Goal: Transaction & Acquisition: Purchase product/service

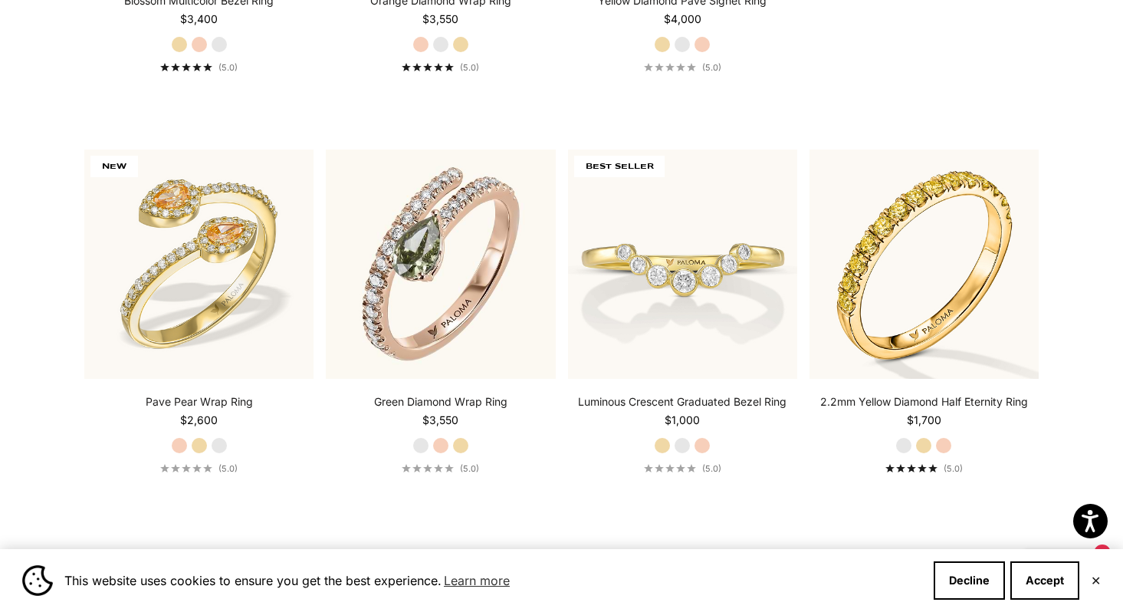
scroll to position [778, 0]
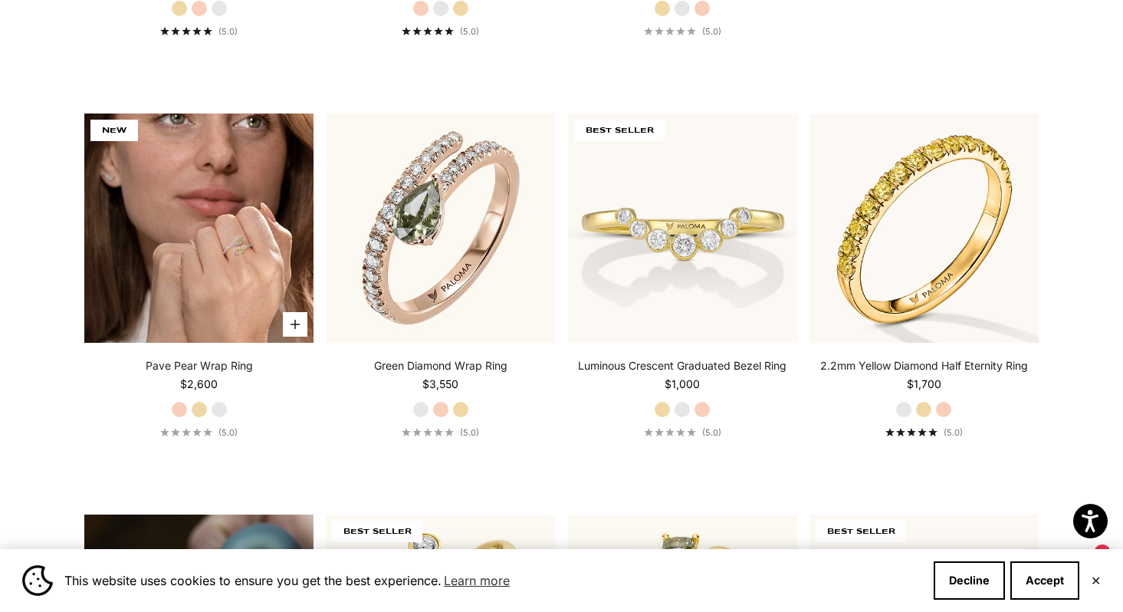
click at [236, 151] on img at bounding box center [198, 227] width 229 height 229
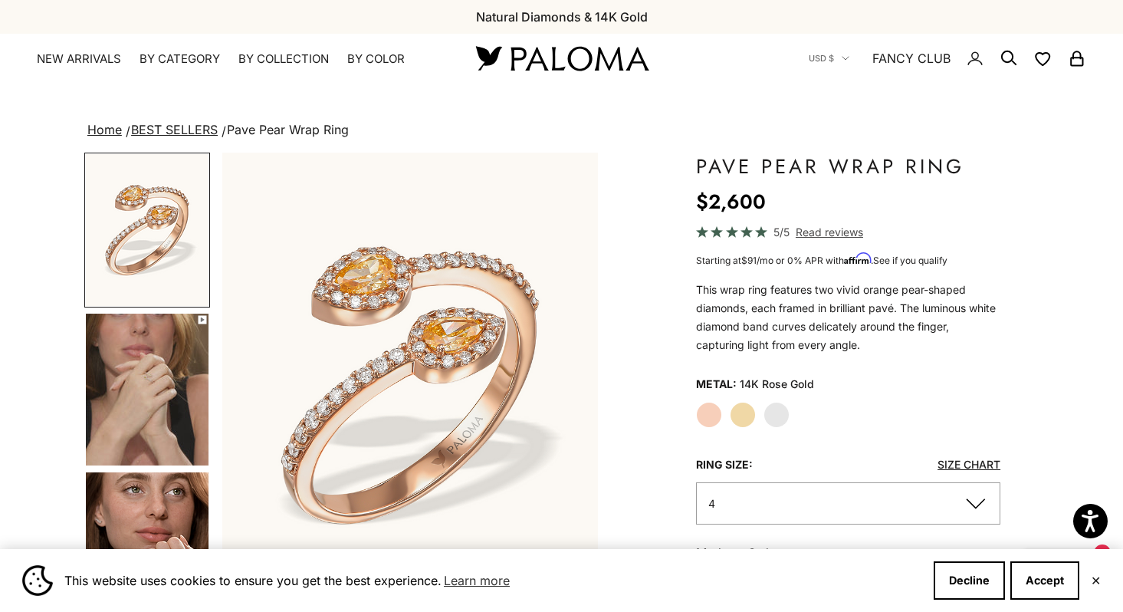
click at [187, 451] on img "Go to item 4" at bounding box center [147, 389] width 123 height 152
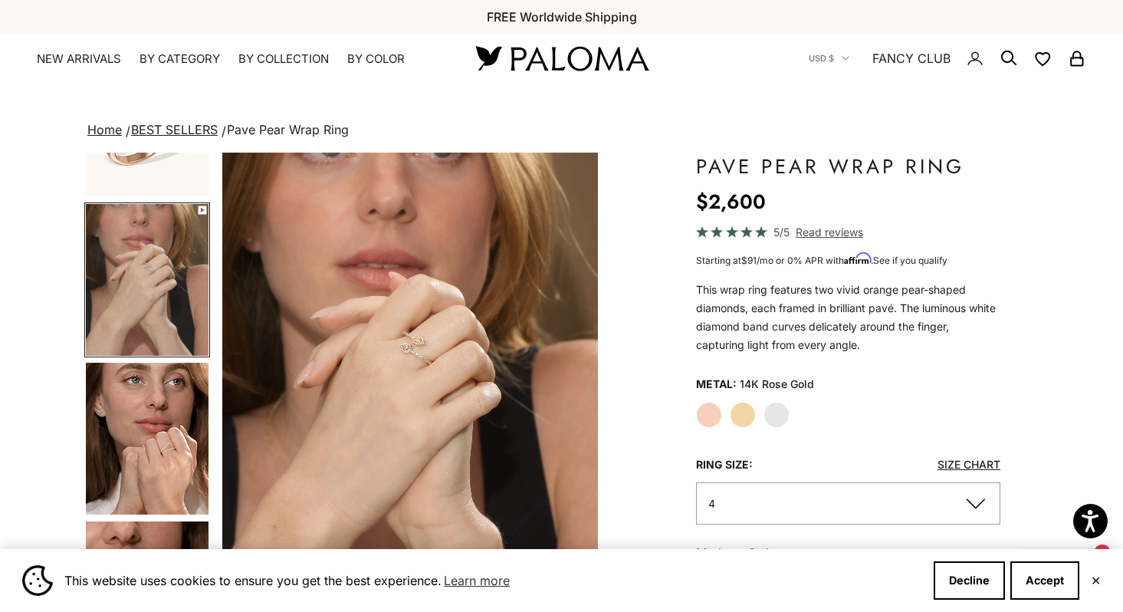
scroll to position [113, 0]
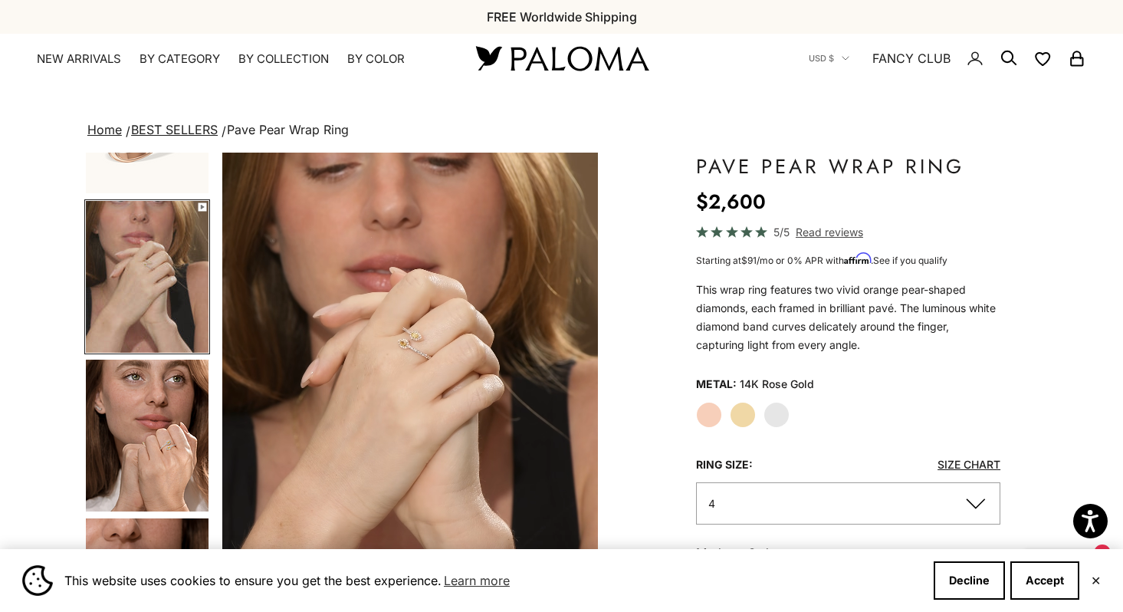
click at [187, 451] on img "Go to item 5" at bounding box center [147, 435] width 123 height 152
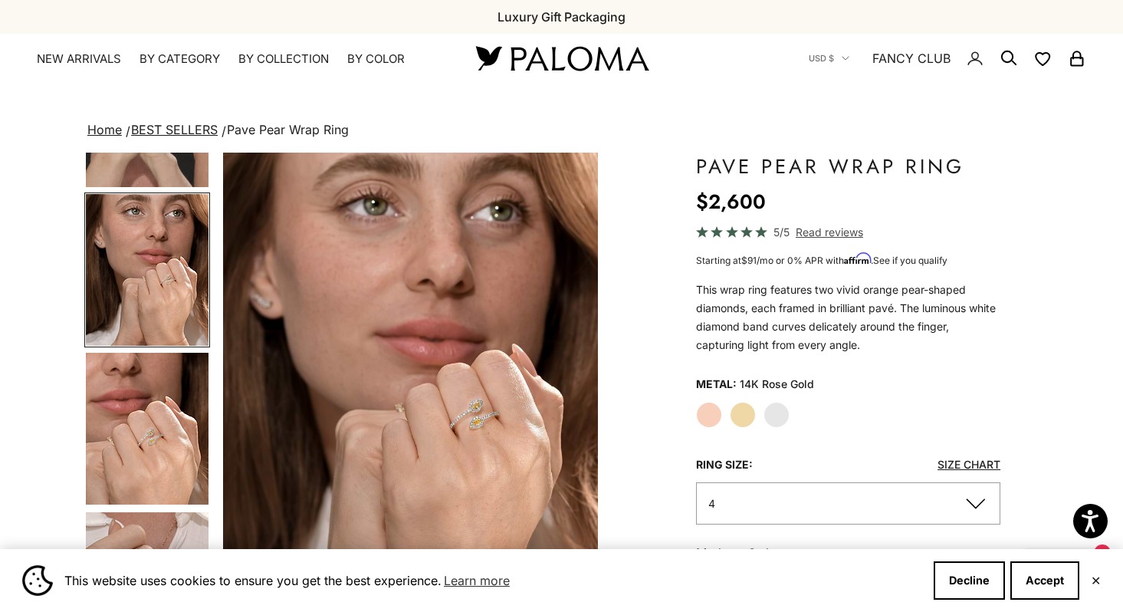
scroll to position [289, 0]
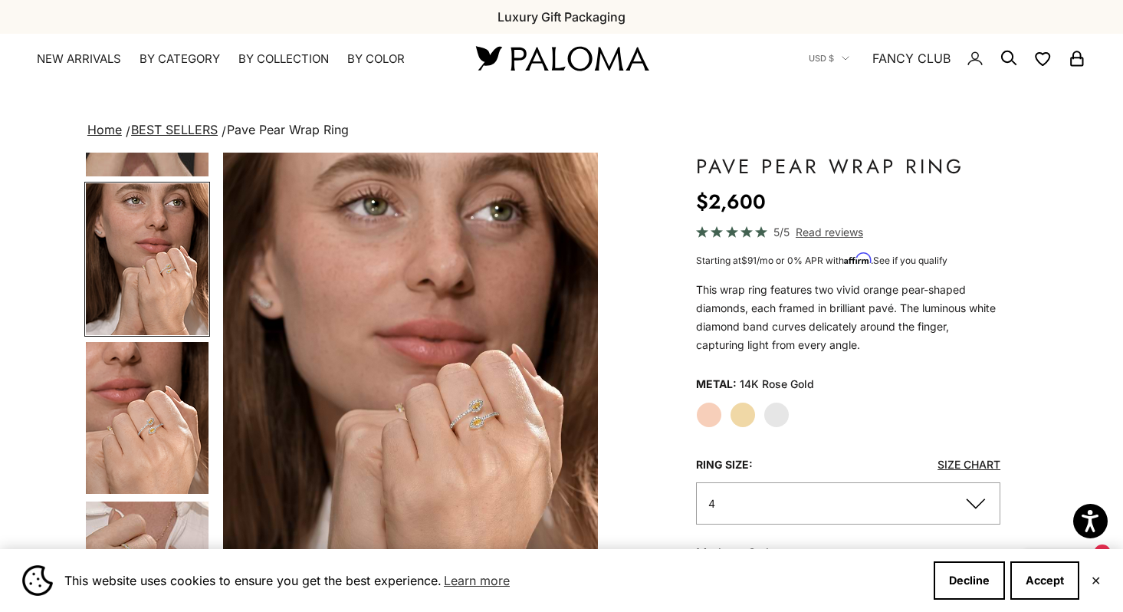
click at [164, 410] on img "Go to item 6" at bounding box center [147, 418] width 123 height 152
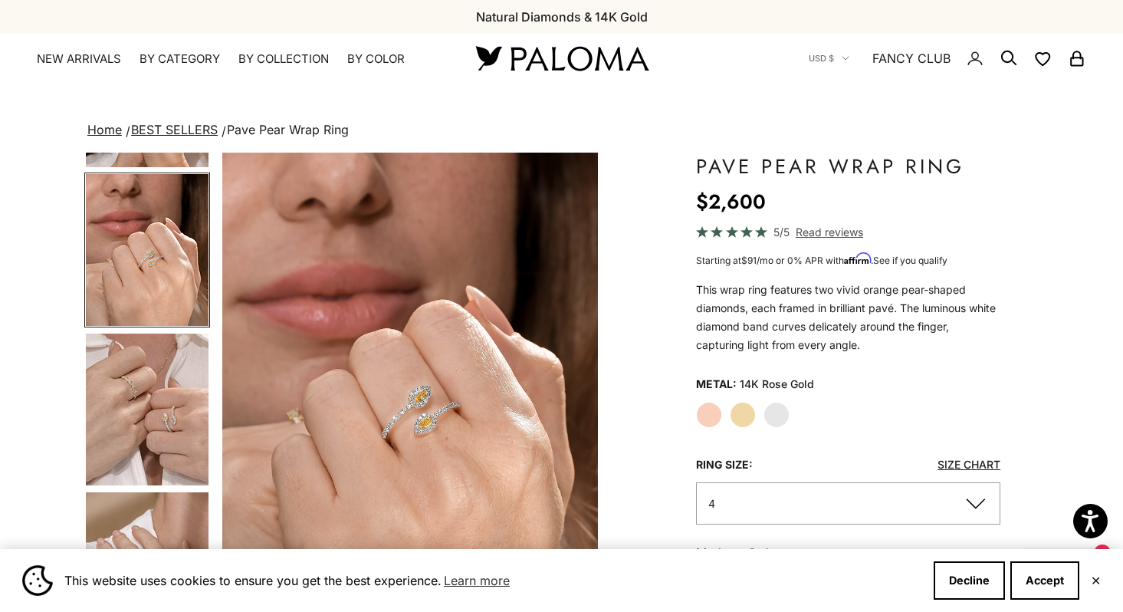
scroll to position [492, 0]
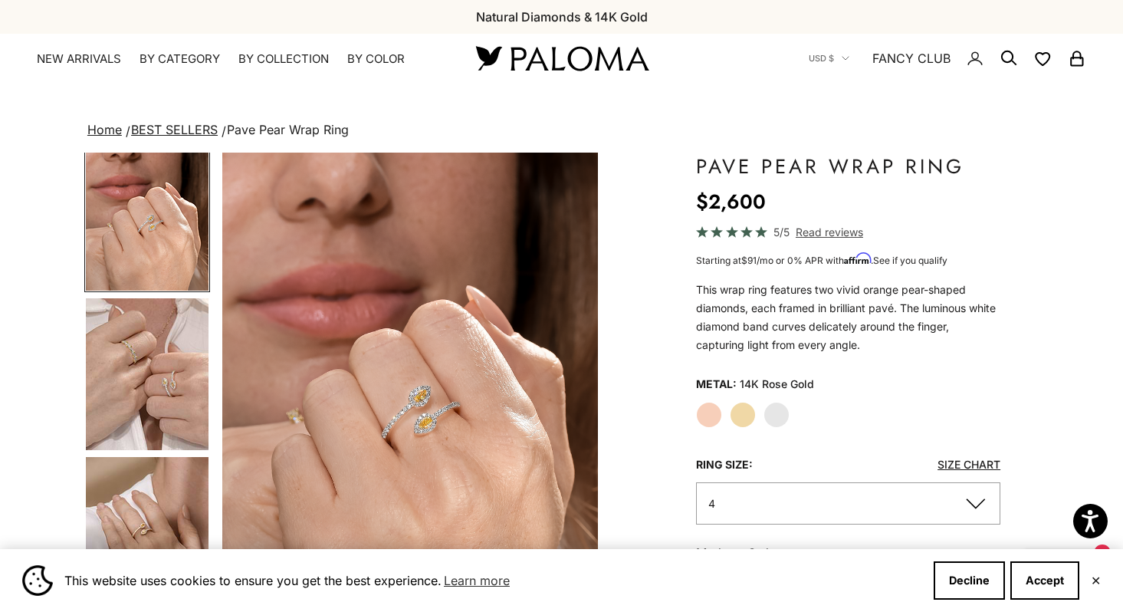
click at [156, 415] on img "Go to item 7" at bounding box center [147, 374] width 123 height 152
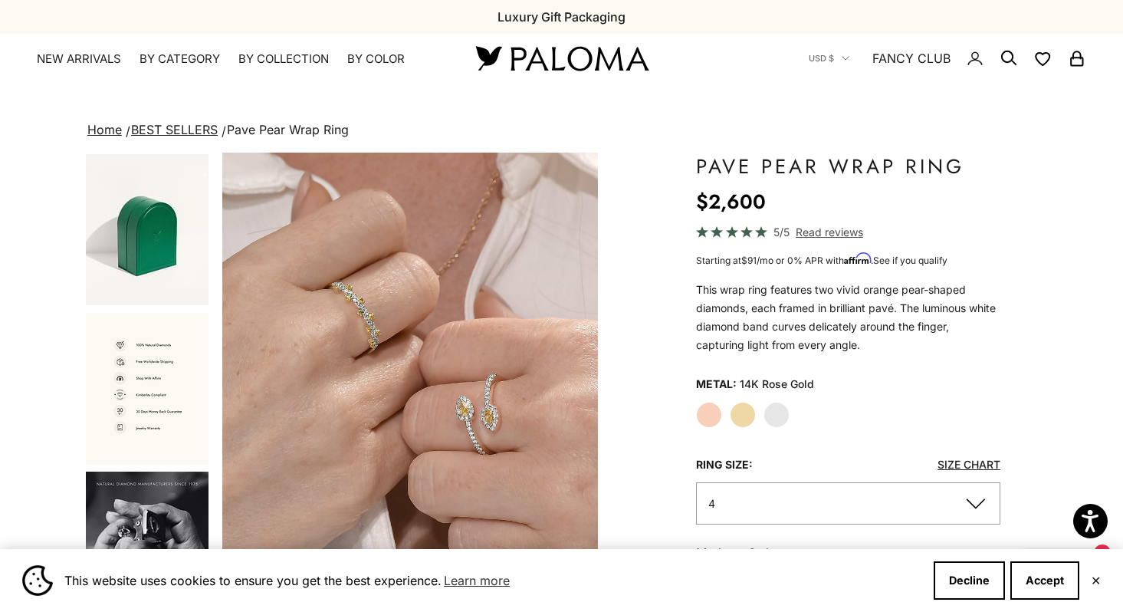
scroll to position [1288, 0]
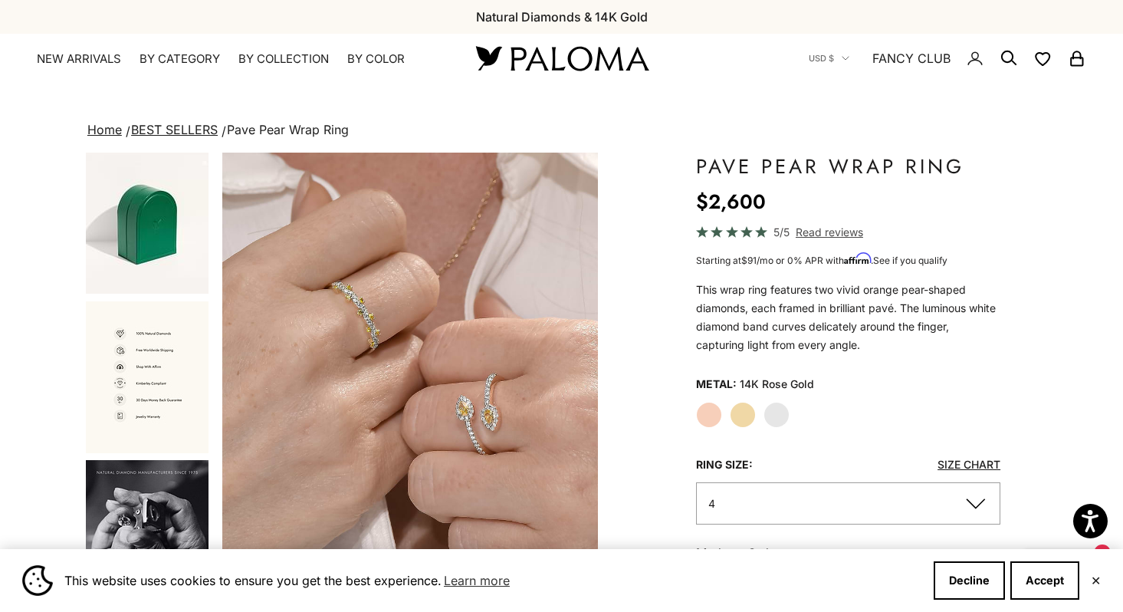
click at [743, 422] on label "Yellow Gold" at bounding box center [743, 415] width 26 height 26
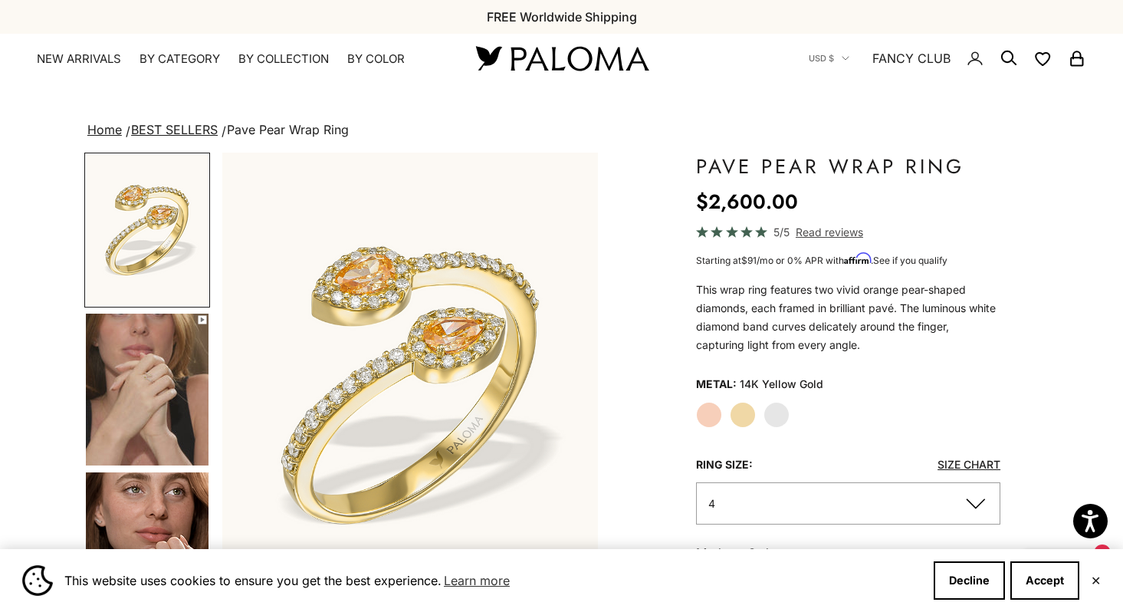
click at [771, 422] on label "White Gold" at bounding box center [776, 415] width 26 height 26
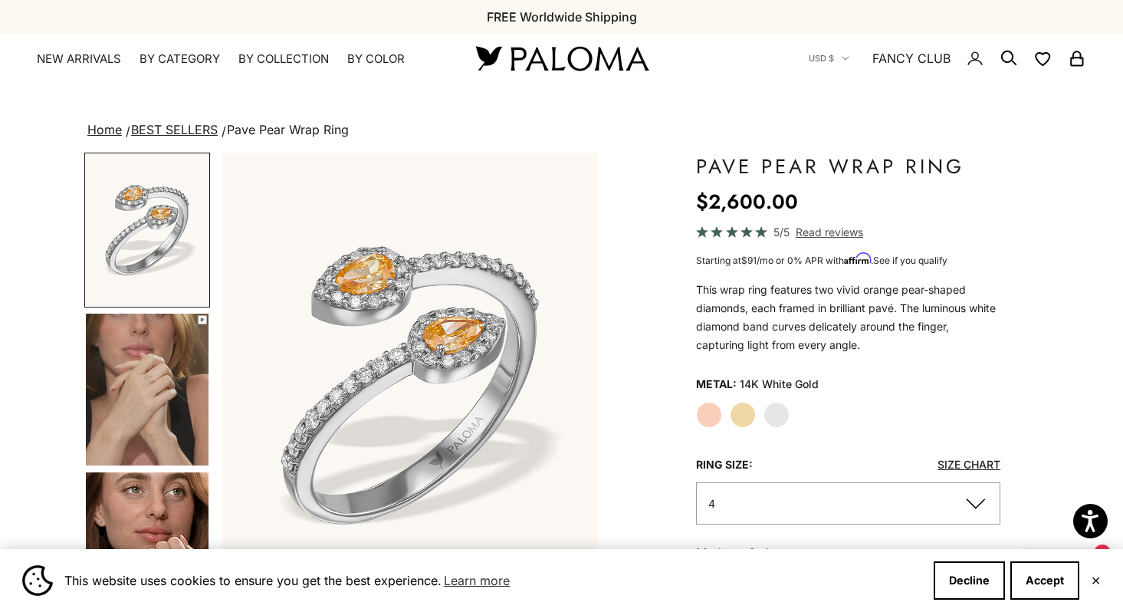
click at [752, 412] on label "Yellow Gold" at bounding box center [743, 415] width 26 height 26
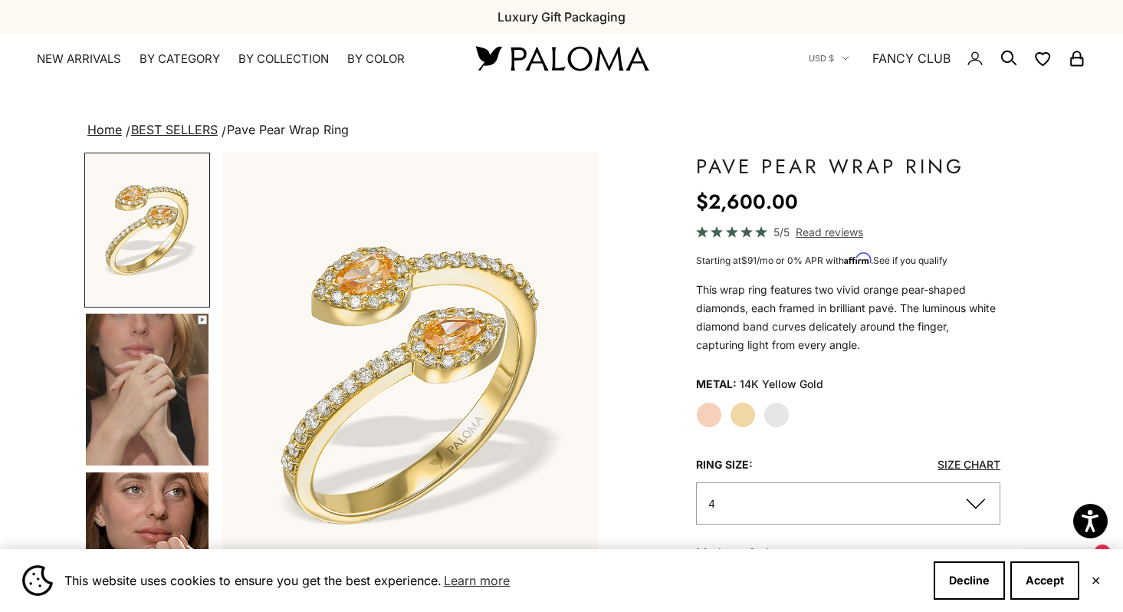
click at [722, 411] on div "Rose Gold Yellow Gold White Gold" at bounding box center [848, 415] width 304 height 26
click at [714, 412] on label "Rose Gold" at bounding box center [709, 415] width 26 height 26
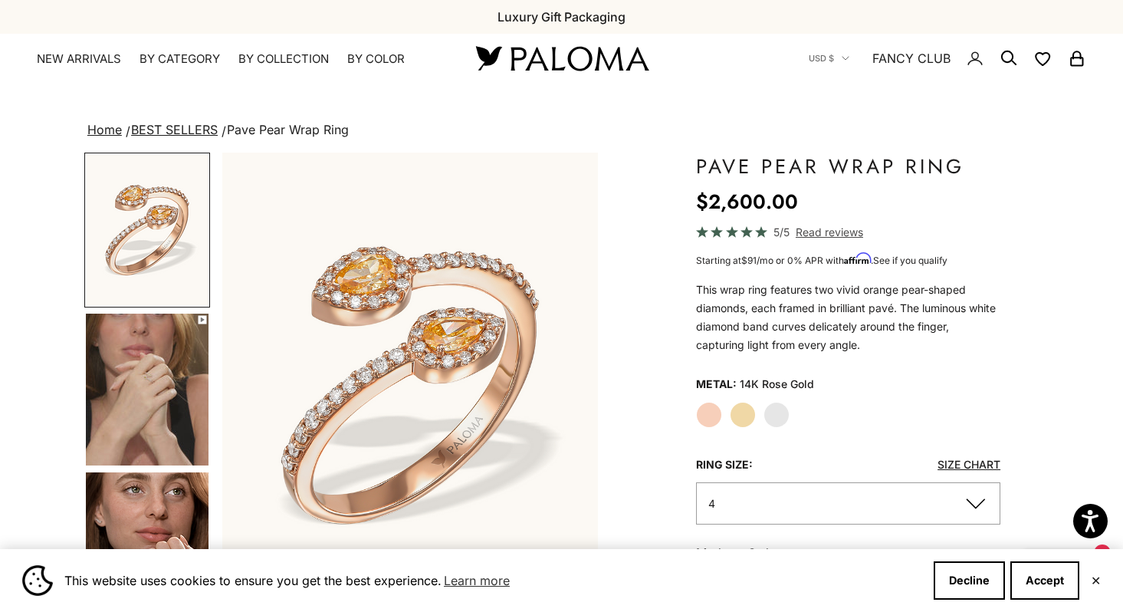
click at [736, 415] on label "Yellow Gold" at bounding box center [743, 415] width 26 height 26
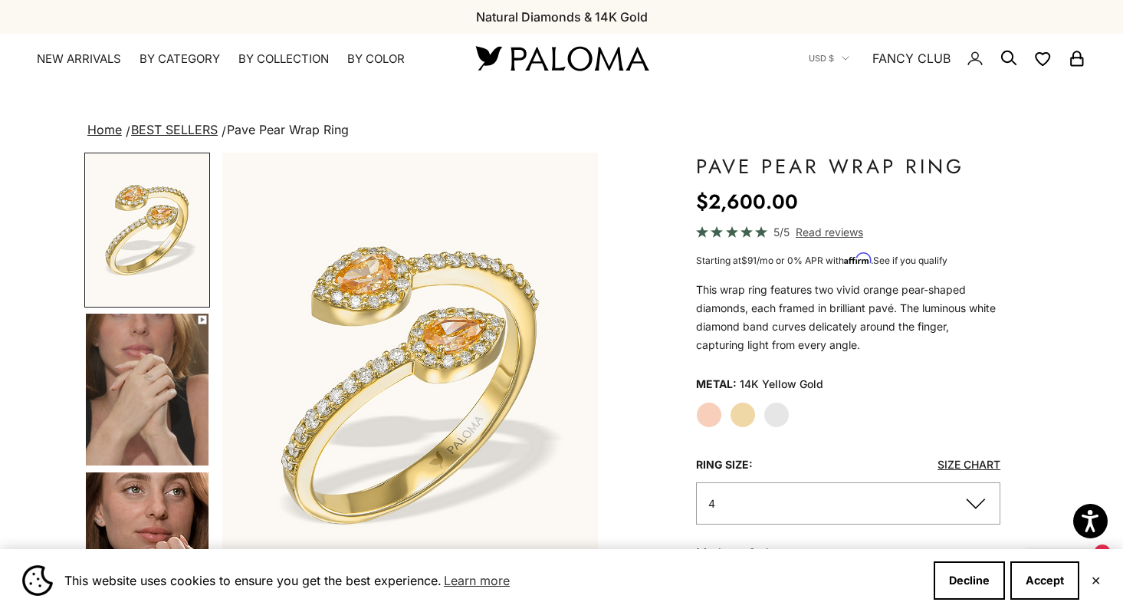
click at [176, 392] on img "Go to item 4" at bounding box center [147, 389] width 123 height 152
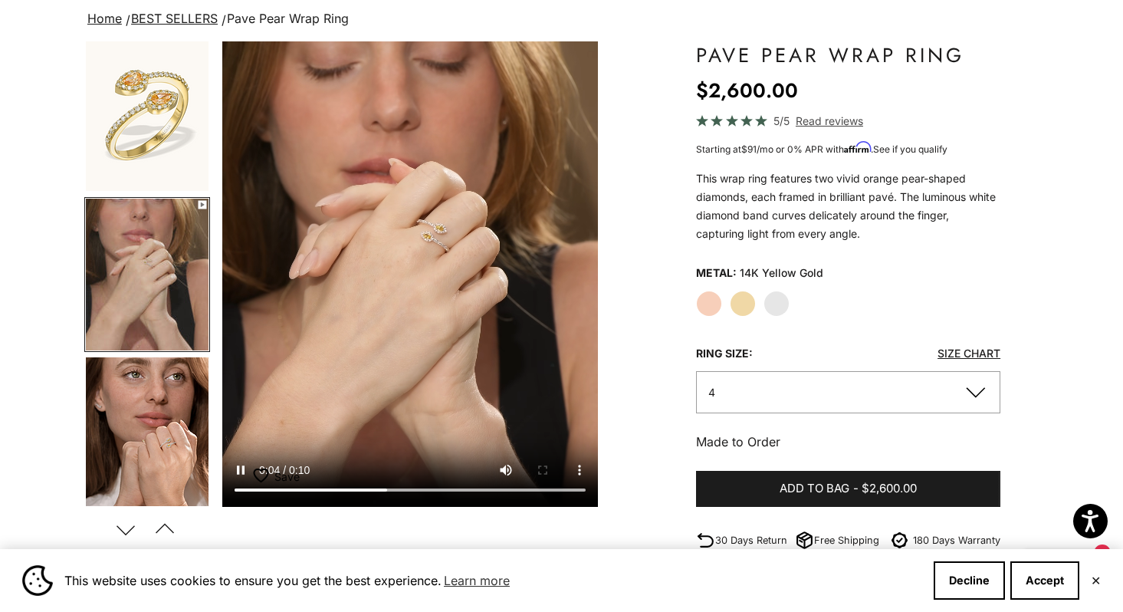
scroll to position [115, 0]
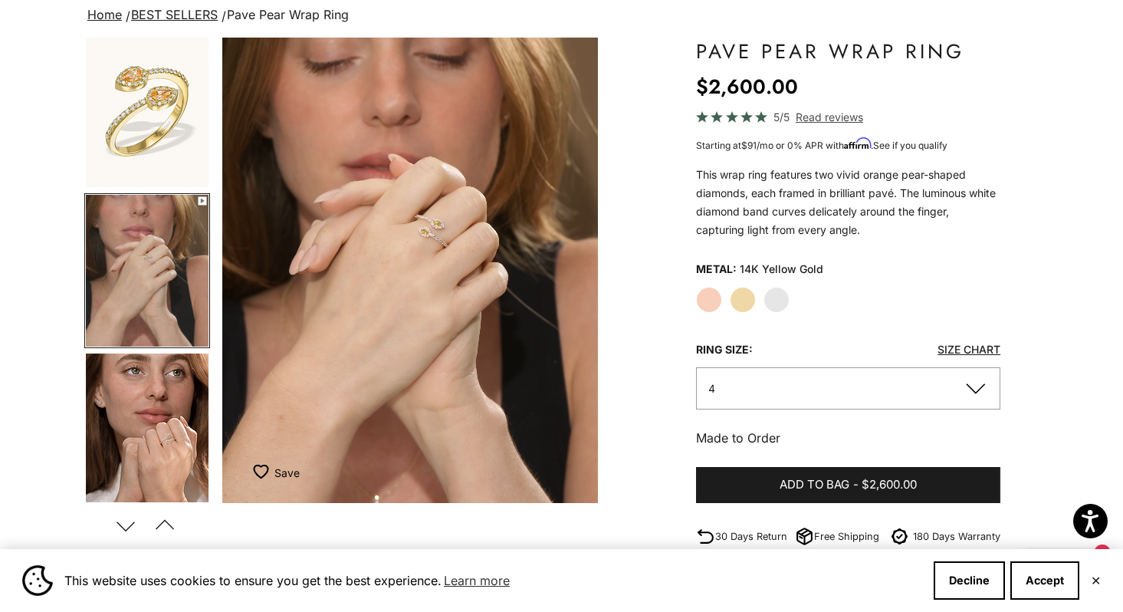
click at [740, 399] on button "4" at bounding box center [848, 388] width 304 height 42
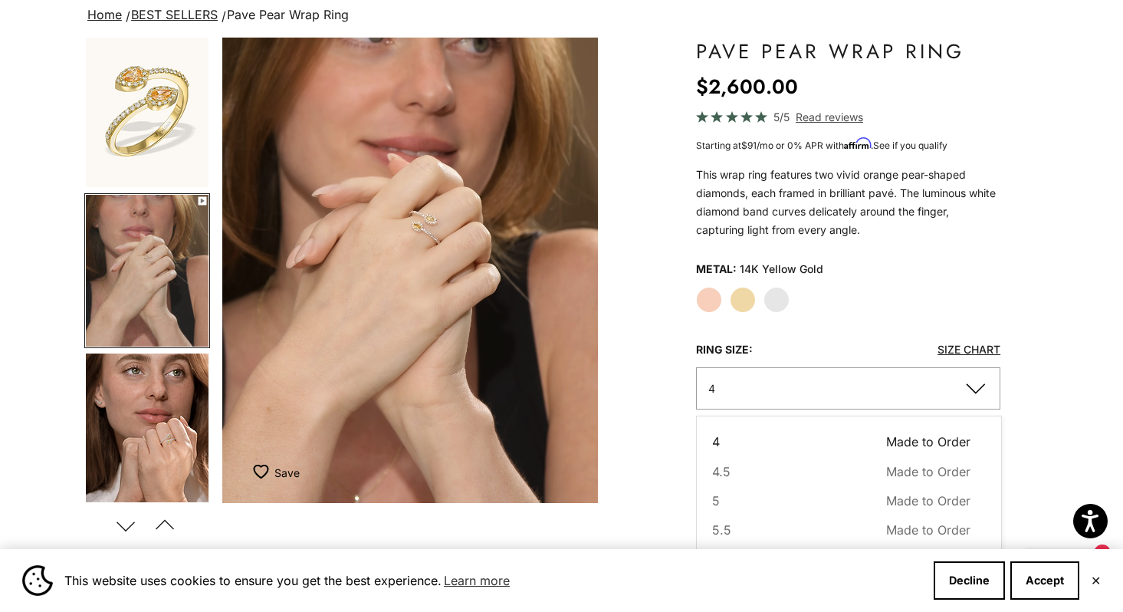
click at [612, 290] on div "Zoom picture Save Add to wishlist Next Previous Go to item 1" at bounding box center [561, 566] width 954 height 1056
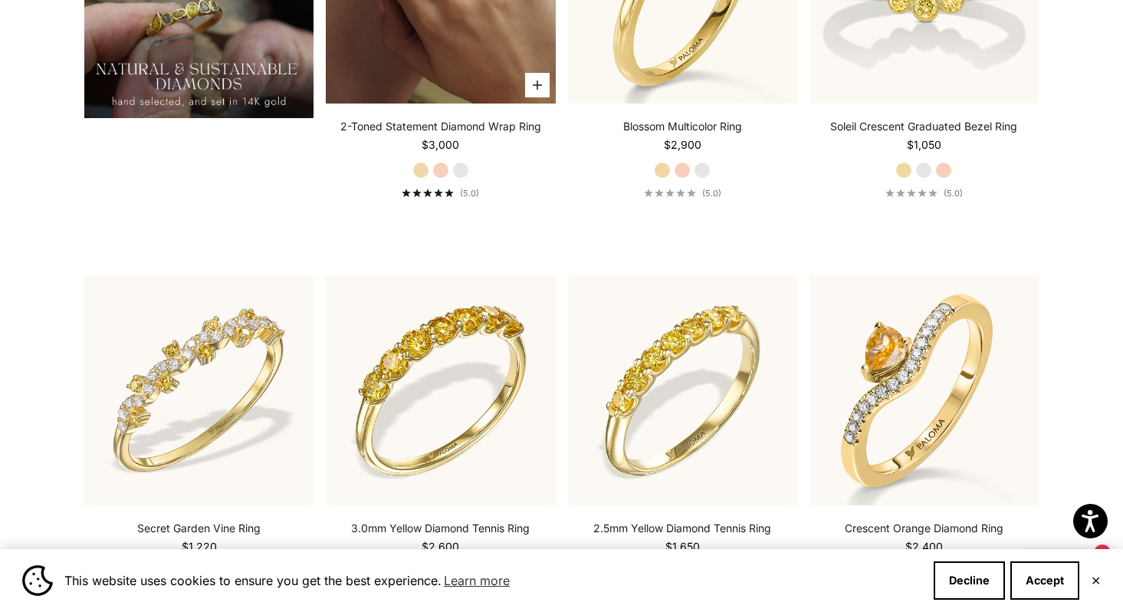
scroll to position [1614, 0]
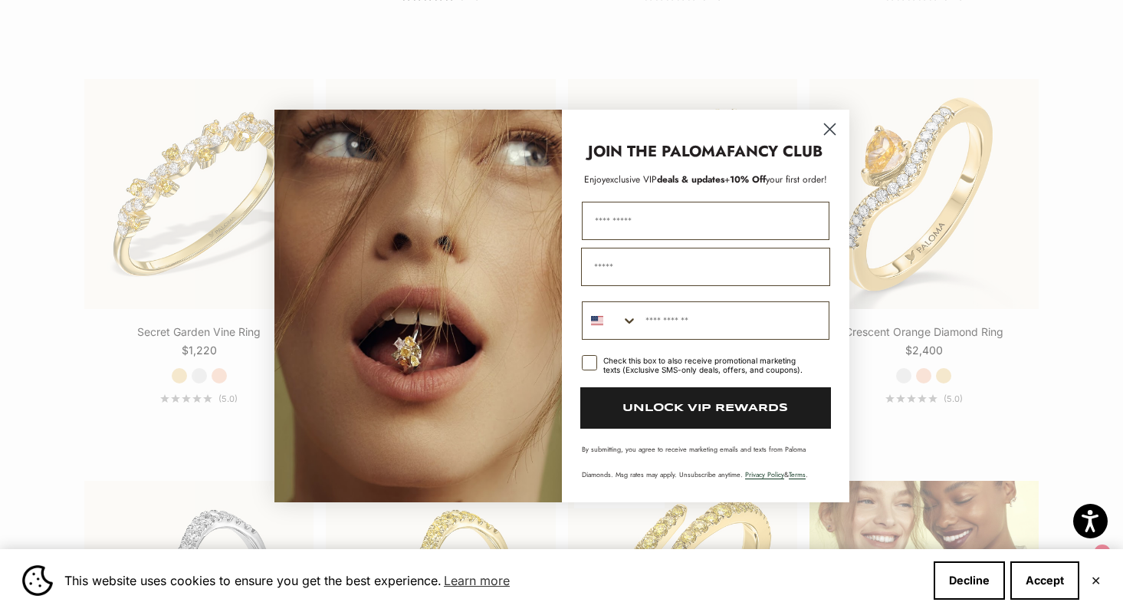
click at [831, 130] on circle "Close dialog" at bounding box center [828, 128] width 25 height 25
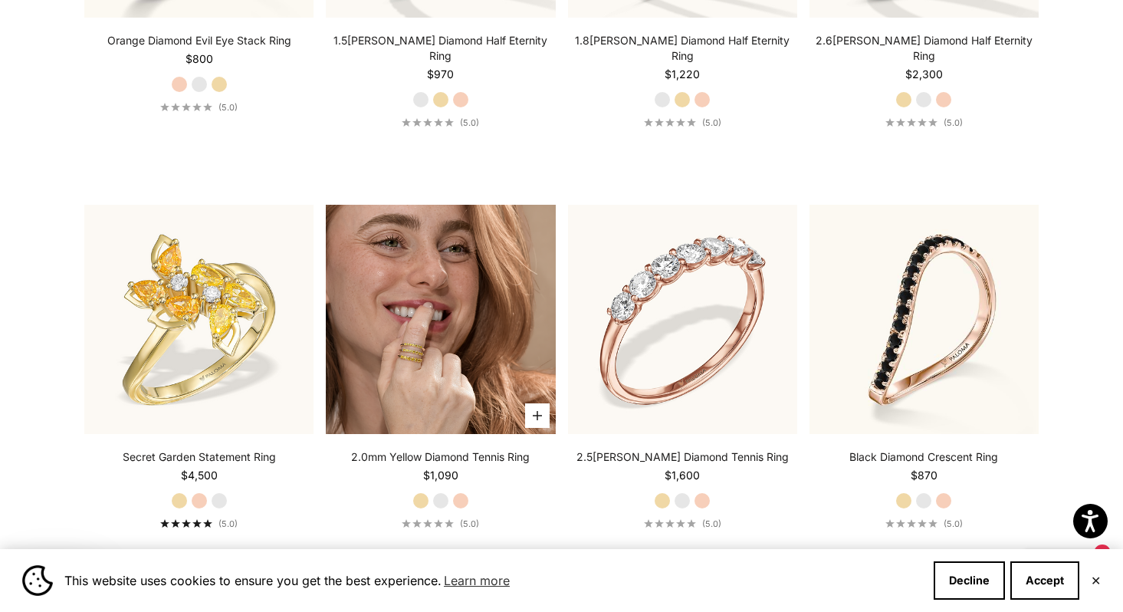
scroll to position [5135, 0]
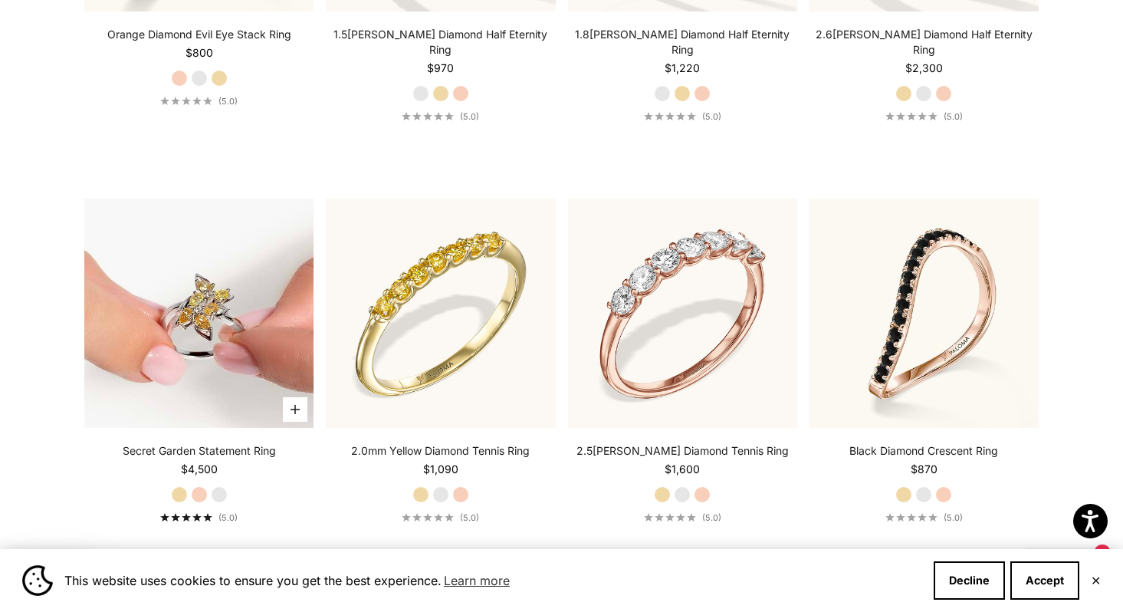
click at [225, 333] on img at bounding box center [198, 312] width 229 height 229
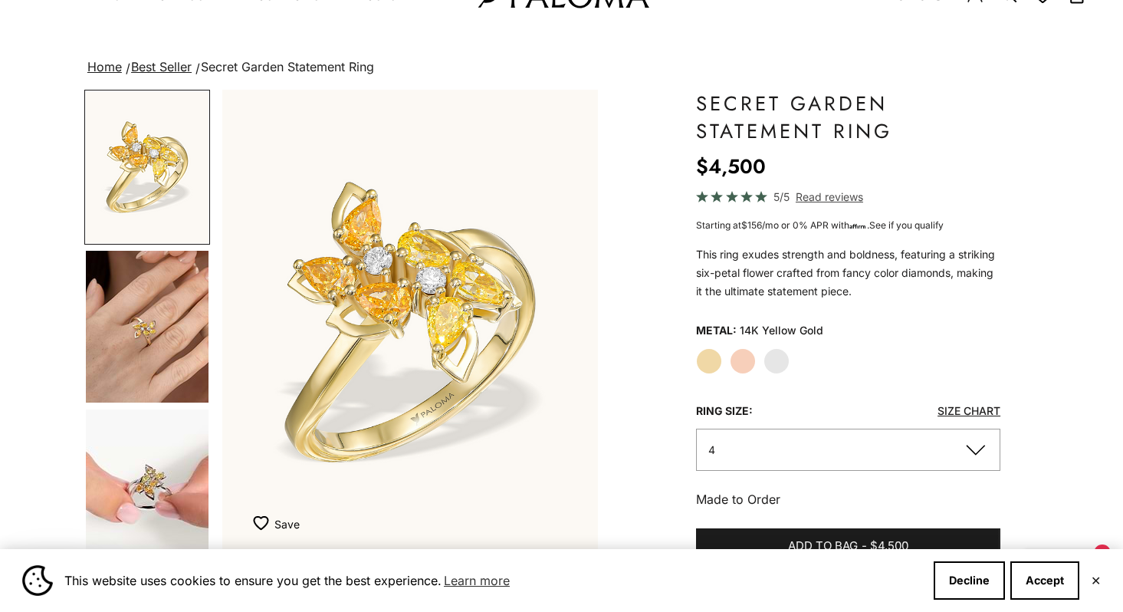
scroll to position [67, 0]
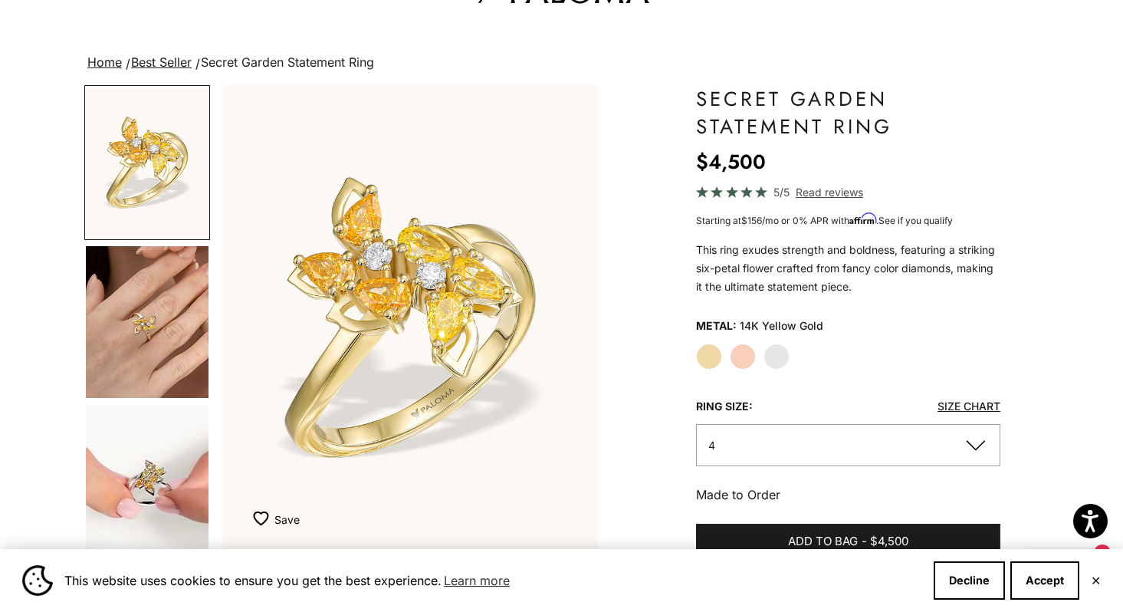
click at [137, 336] on img "Go to item 4" at bounding box center [147, 322] width 123 height 152
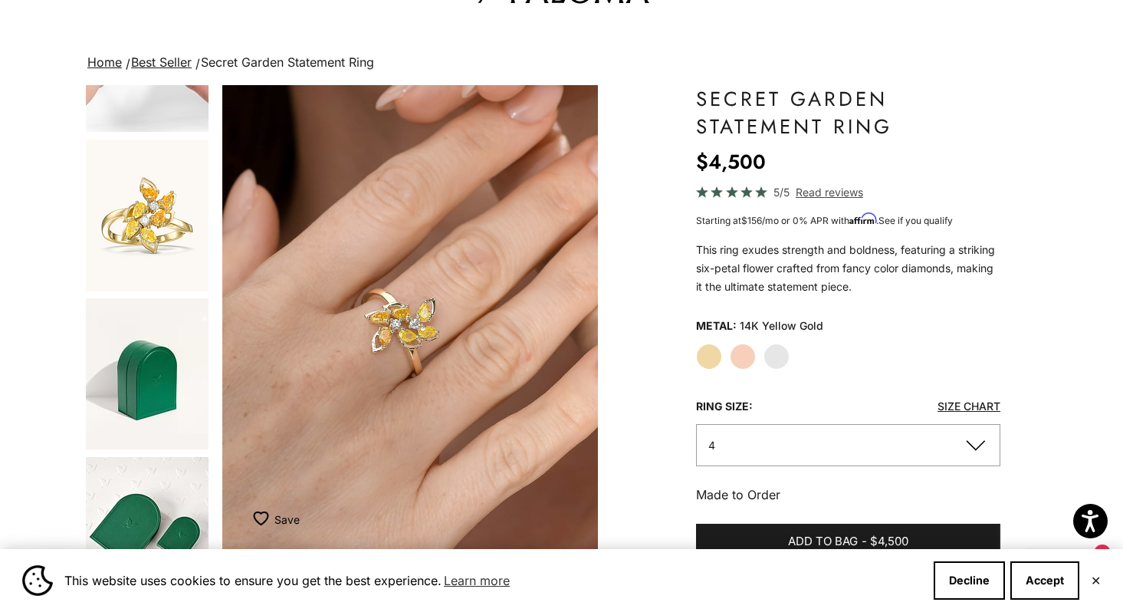
scroll to position [968, 0]
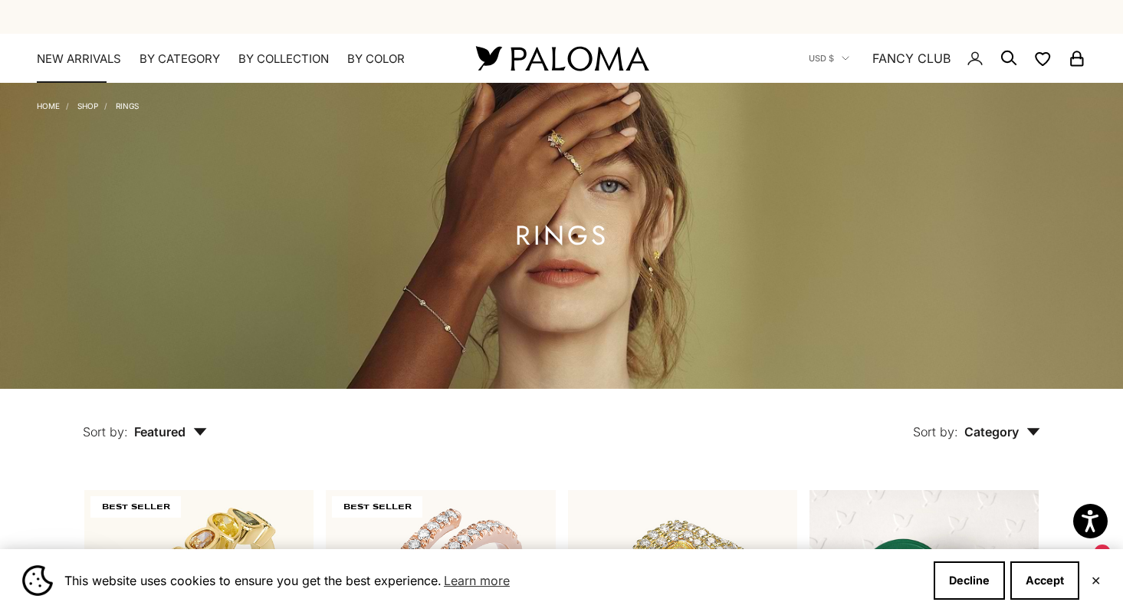
click at [84, 56] on link "NEW ARRIVALS" at bounding box center [79, 58] width 84 height 15
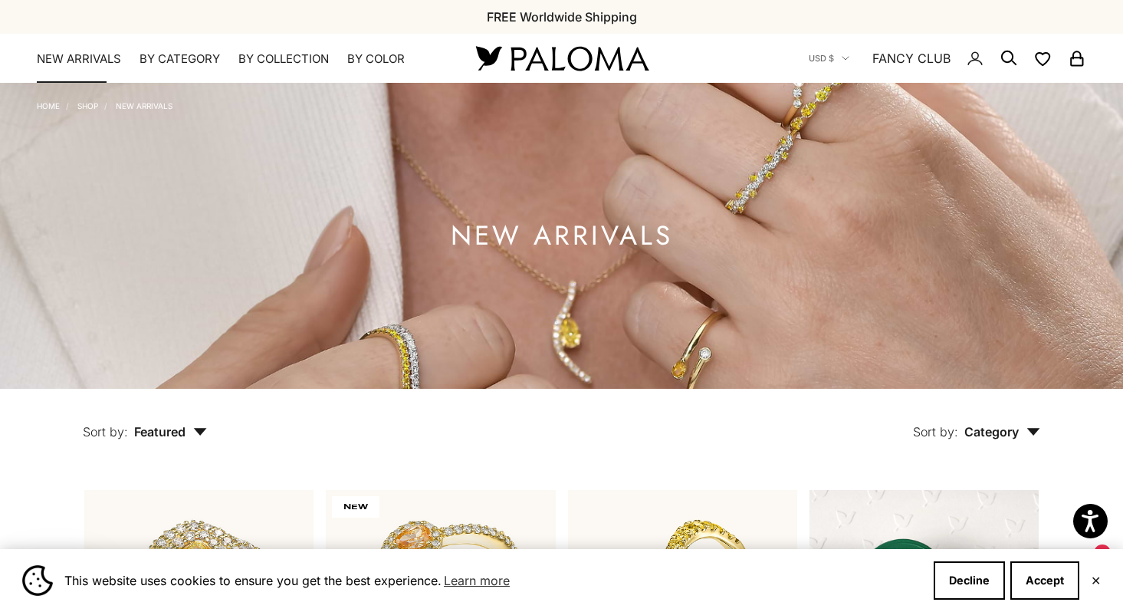
click at [97, 64] on link "NEW ARRIVALS" at bounding box center [79, 58] width 84 height 15
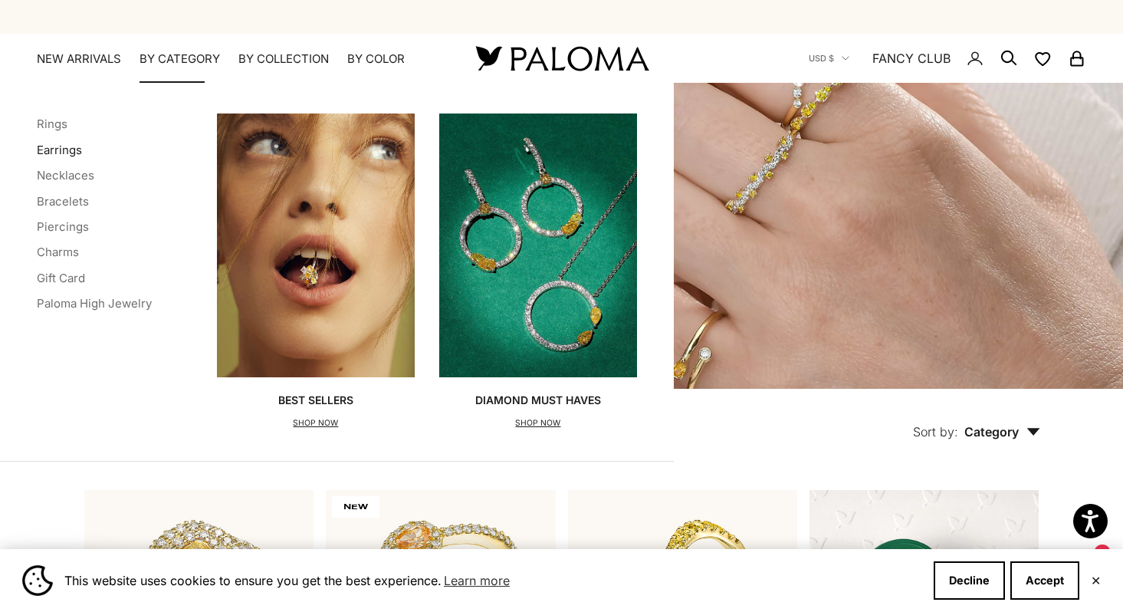
click at [59, 149] on link "Earrings" at bounding box center [59, 150] width 45 height 15
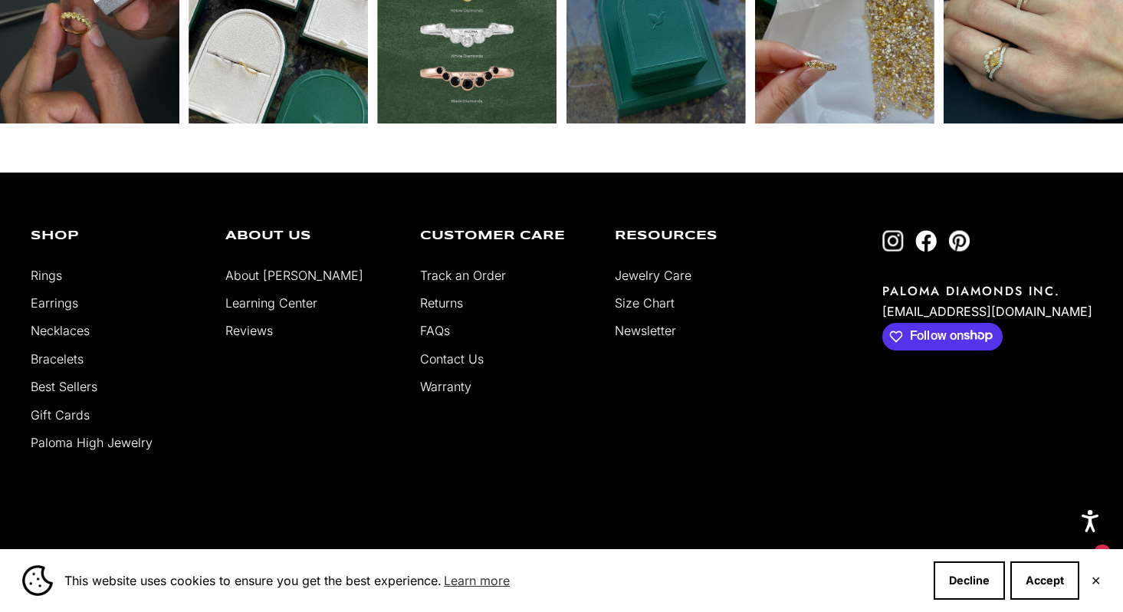
scroll to position [4037, 0]
